Goal: Task Accomplishment & Management: Manage account settings

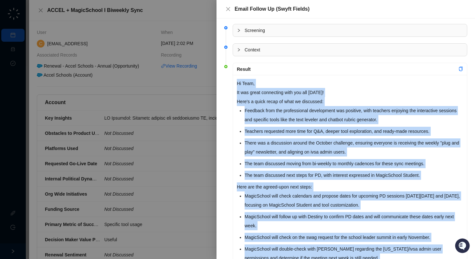
scroll to position [320, 0]
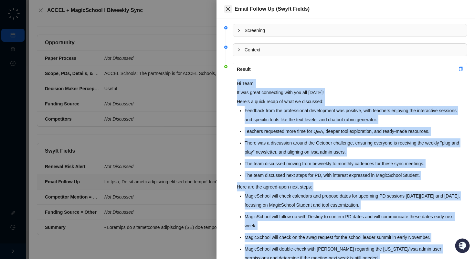
click at [227, 7] on icon "close" at bounding box center [228, 8] width 5 height 5
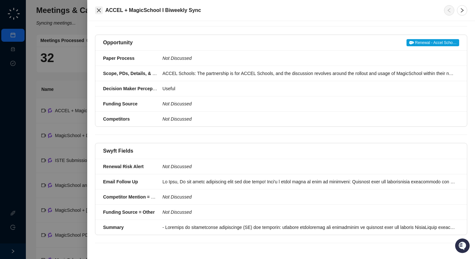
click at [101, 10] on icon "close" at bounding box center [98, 10] width 5 height 5
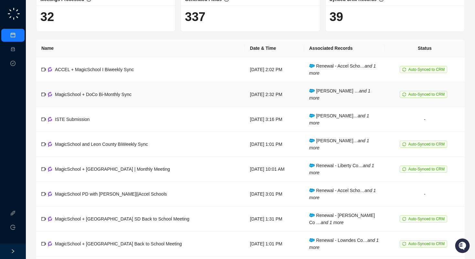
scroll to position [59, 0]
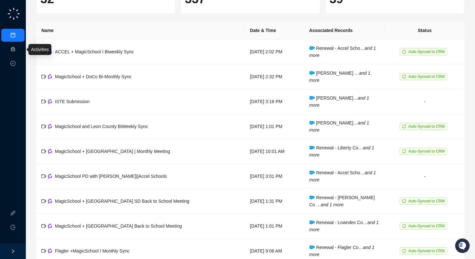
click at [19, 50] on link "Activities" at bounding box center [28, 49] width 18 height 5
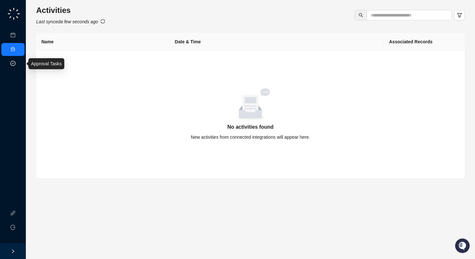
click at [19, 61] on link "Approval Tasks" at bounding box center [34, 63] width 31 height 5
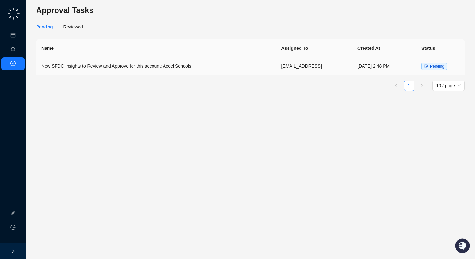
click at [174, 68] on td "New SFDC Insights to Review and Approve for this account: Accel Schools" at bounding box center [156, 66] width 240 height 18
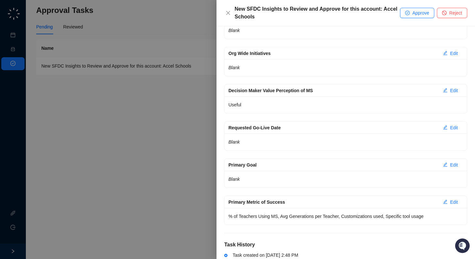
scroll to position [798, 0]
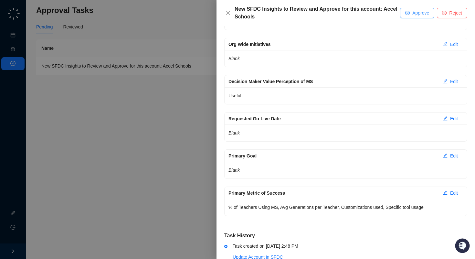
click at [421, 16] on button "Approve" at bounding box center [417, 13] width 34 height 10
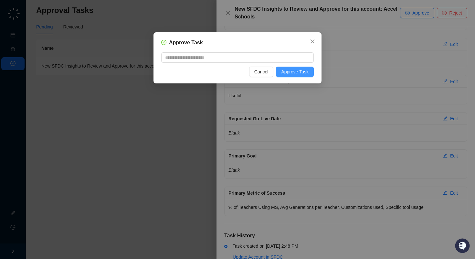
click at [290, 71] on span "Approve Task" at bounding box center [294, 71] width 27 height 7
